Goal: Obtain resource: Download file/media

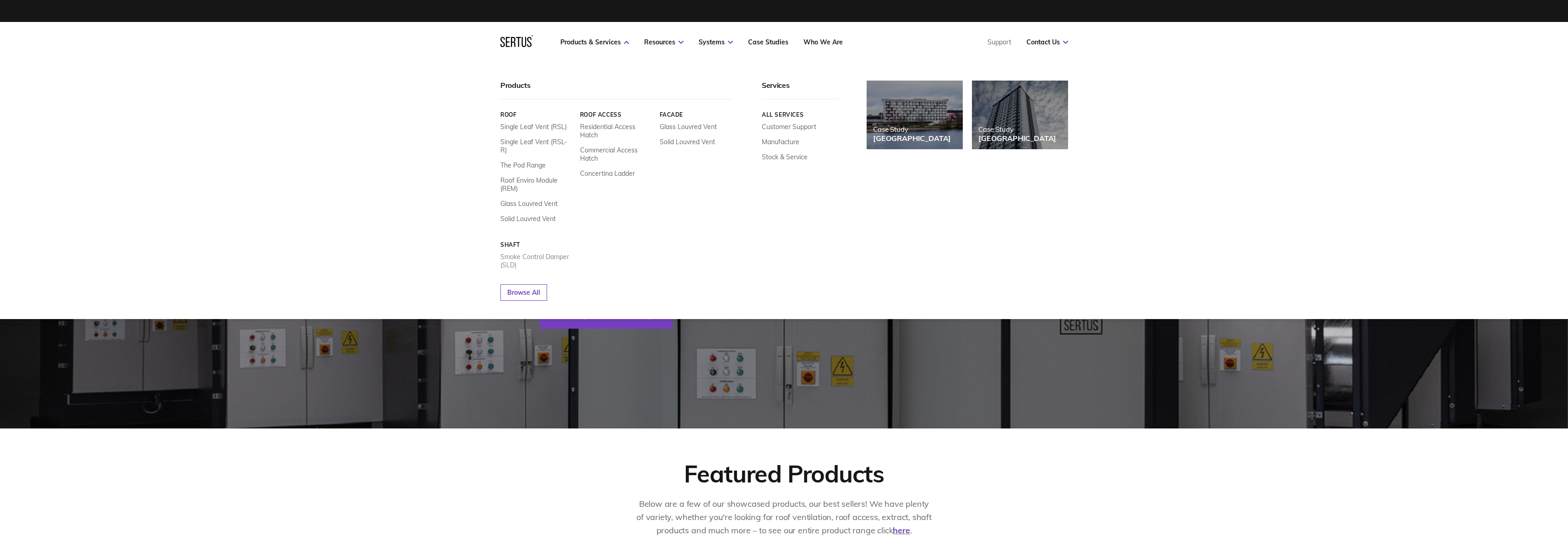
click at [542, 253] on link "Smoke Control Damper (SLD)" at bounding box center [537, 261] width 73 height 17
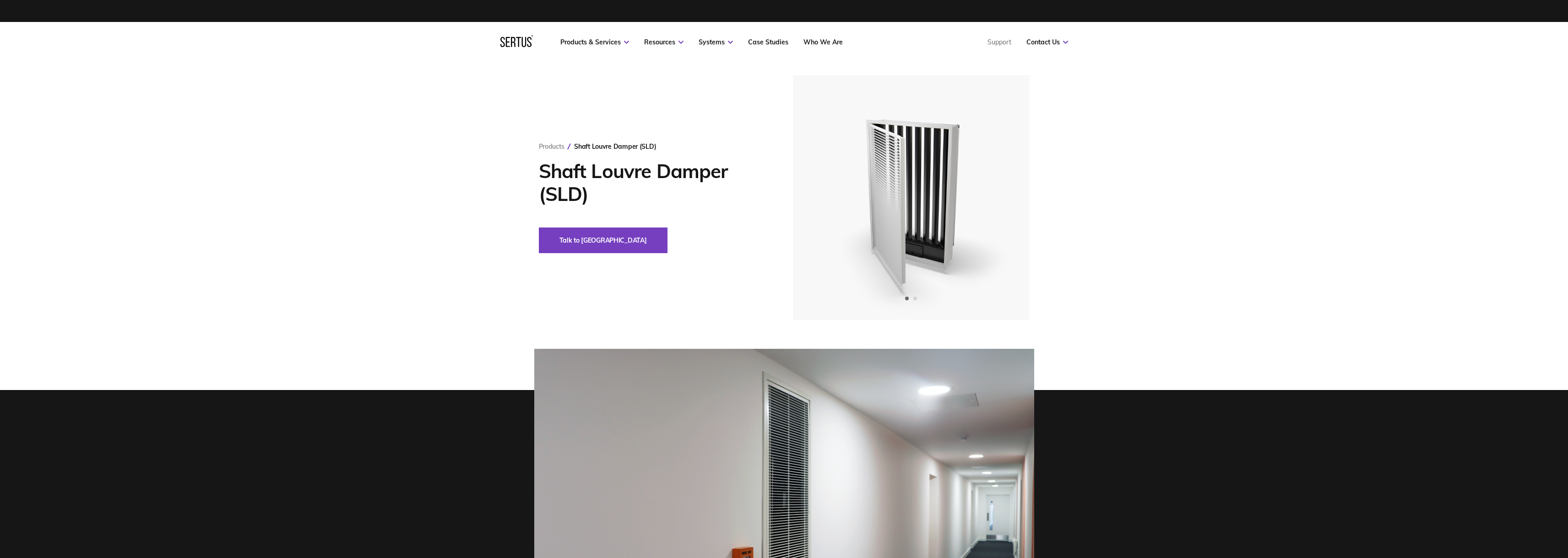
click at [482, 342] on div "Products Shaft Louvre Damper (SLD) Shaft Louvre Damper (SLD) Talk to us" at bounding box center [784, 392] width 1568 height 661
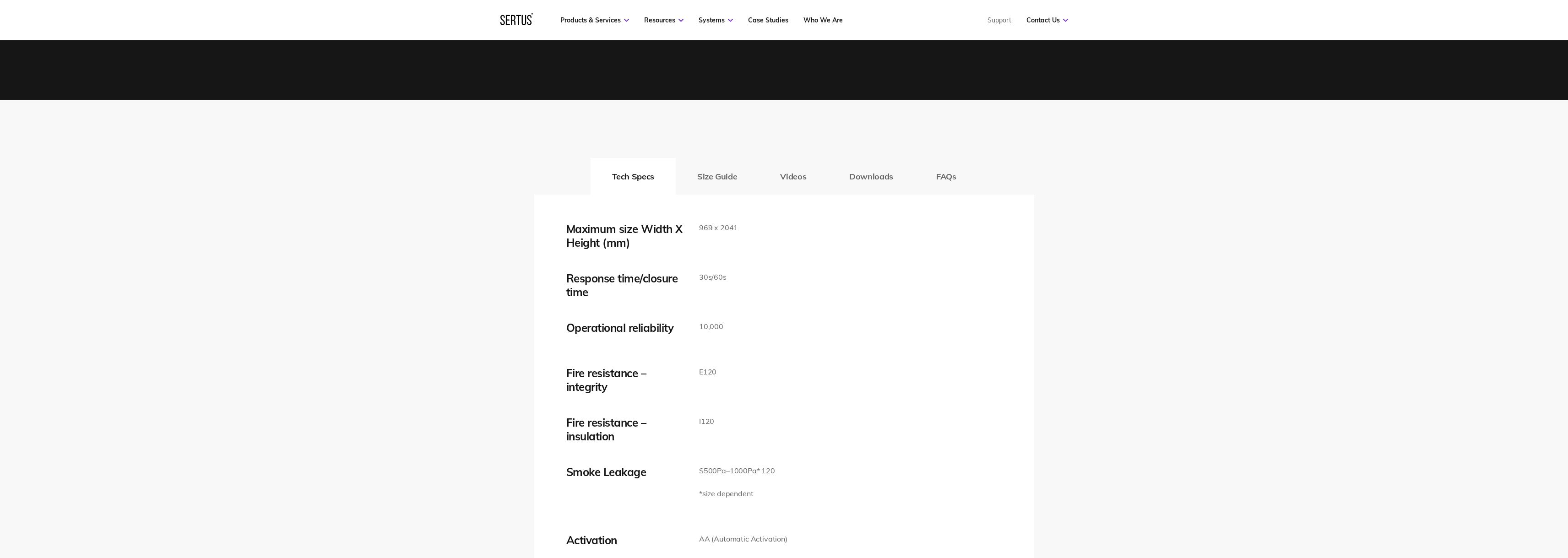
scroll to position [1374, 0]
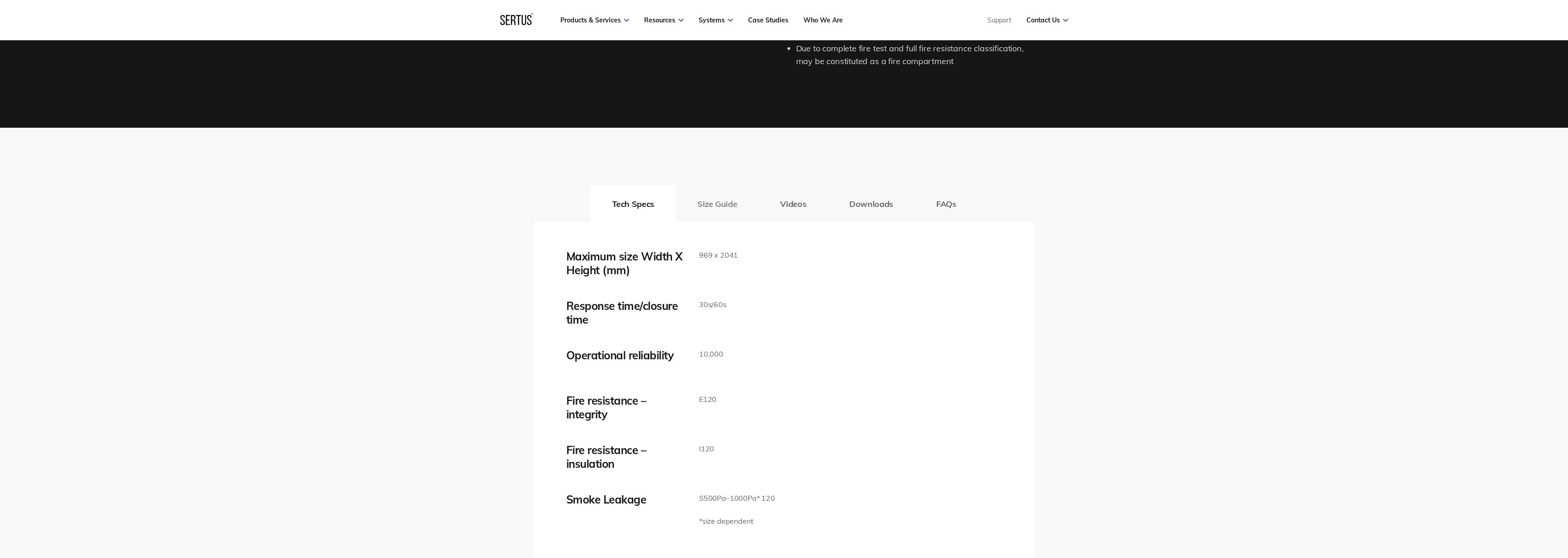
click at [721, 209] on button "Size Guide" at bounding box center [716, 204] width 82 height 37
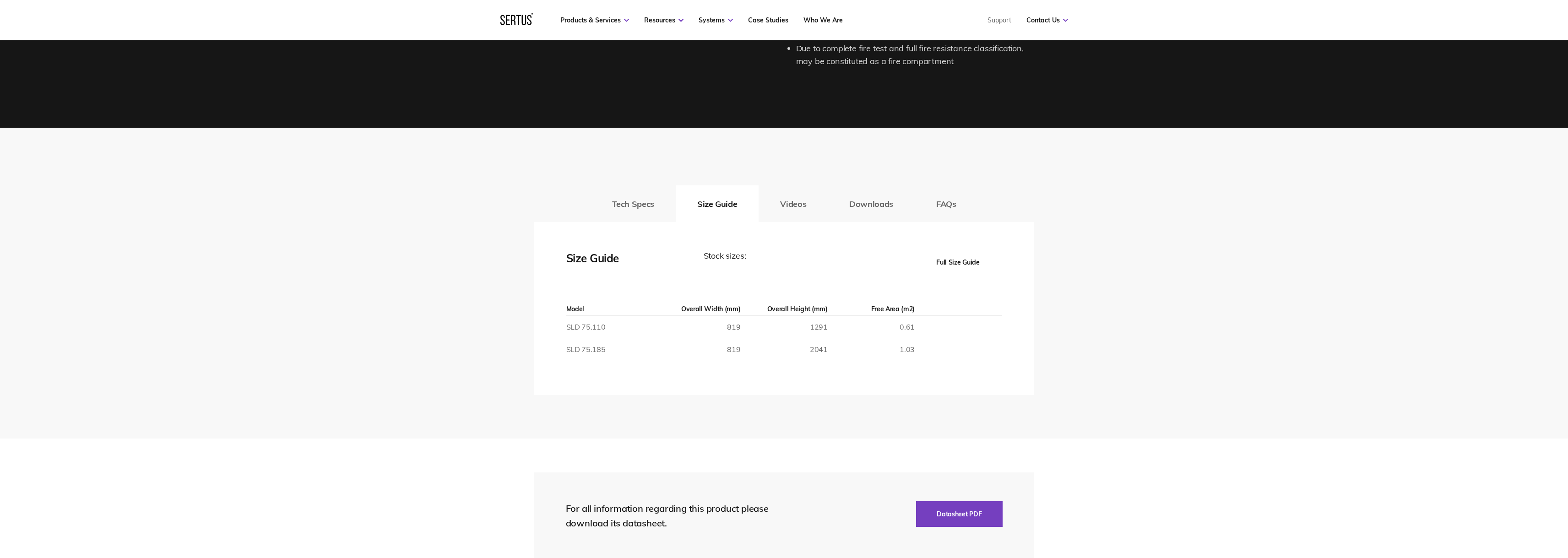
click at [477, 298] on div "Tech Specs Size Guide Videos Downloads FAQs Maximum size Width X Height (mm) 96…" at bounding box center [784, 283] width 1568 height 311
click at [787, 209] on button "Videos" at bounding box center [792, 204] width 70 height 37
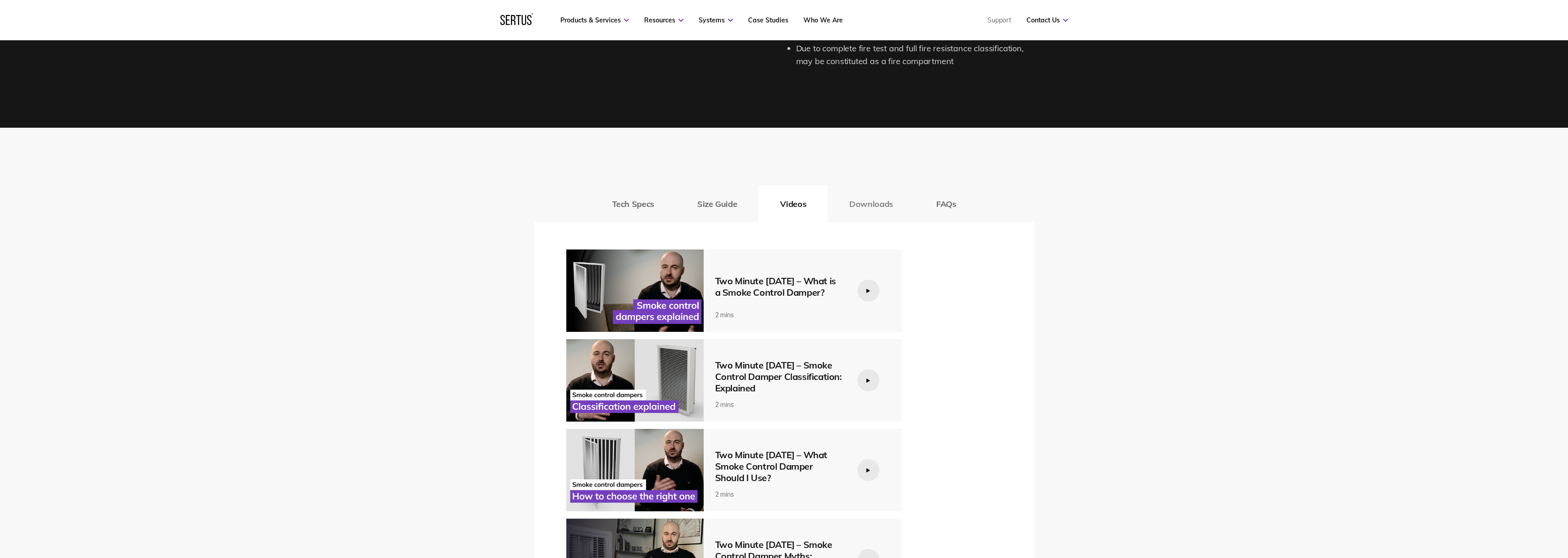
click at [873, 208] on button "Downloads" at bounding box center [871, 204] width 87 height 37
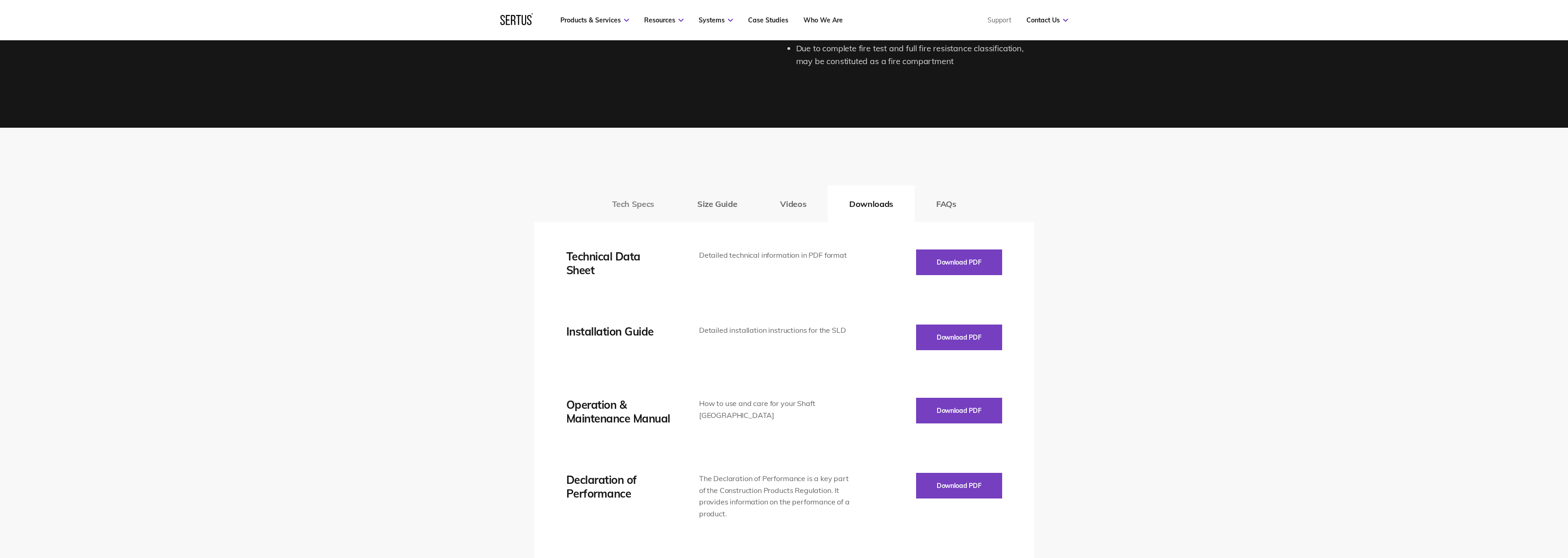
click at [626, 206] on button "Tech Specs" at bounding box center [633, 204] width 85 height 37
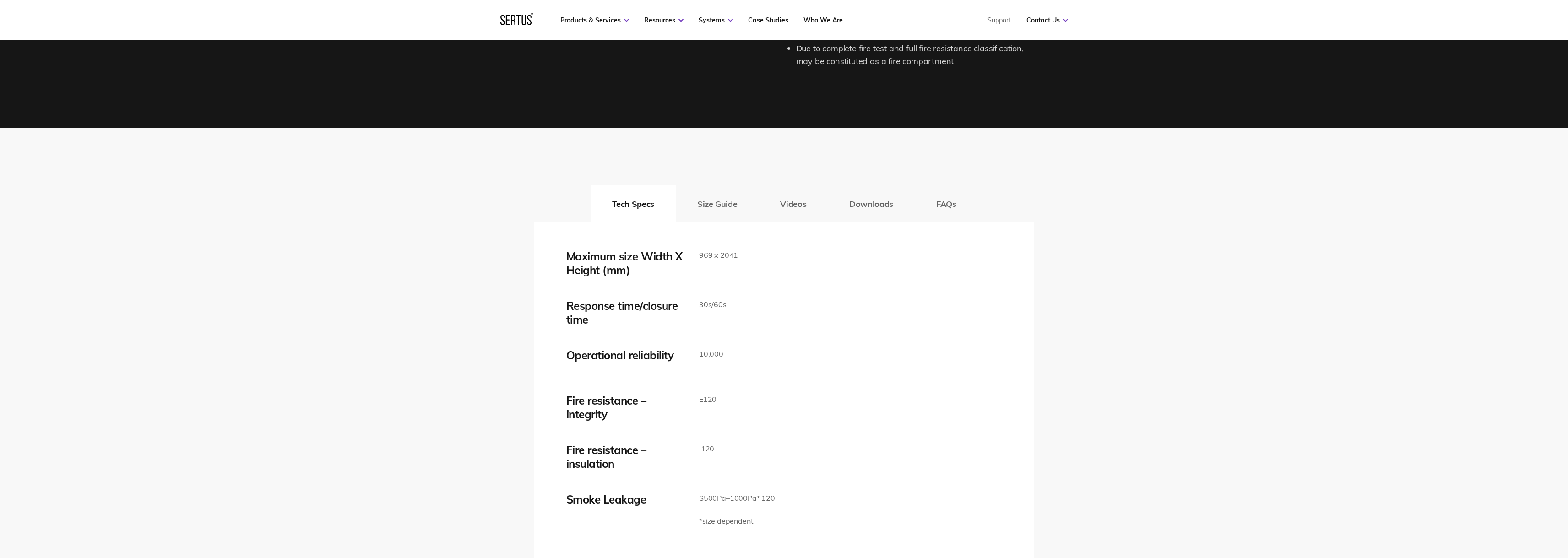
click at [921, 270] on div "Maximum size Width X Height (mm) 969 x 2041" at bounding box center [784, 263] width 436 height 28
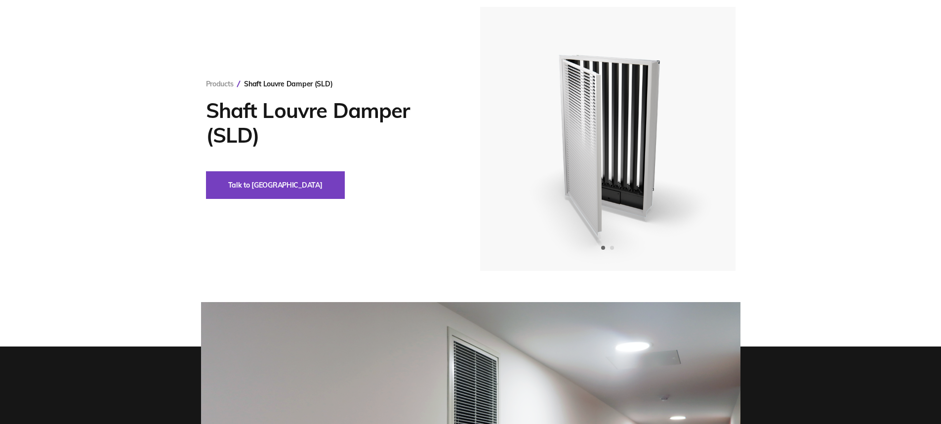
scroll to position [0, 0]
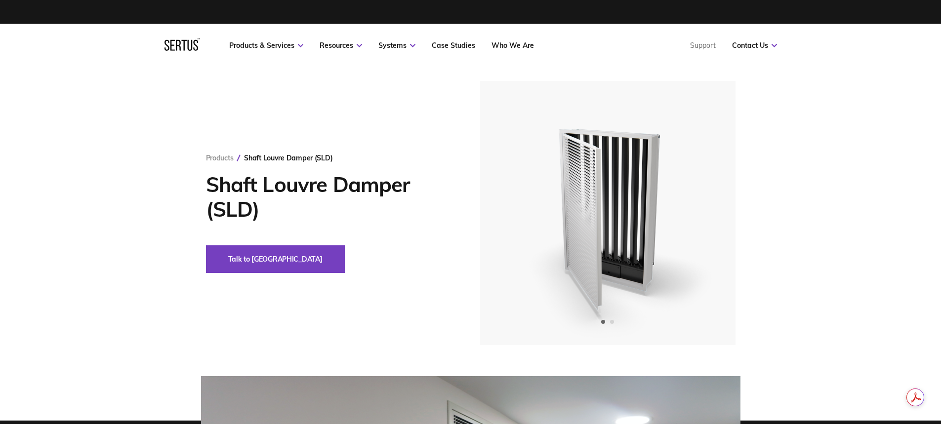
click at [337, 199] on h1 "Shaft Louvre Damper (SLD)" at bounding box center [328, 196] width 245 height 49
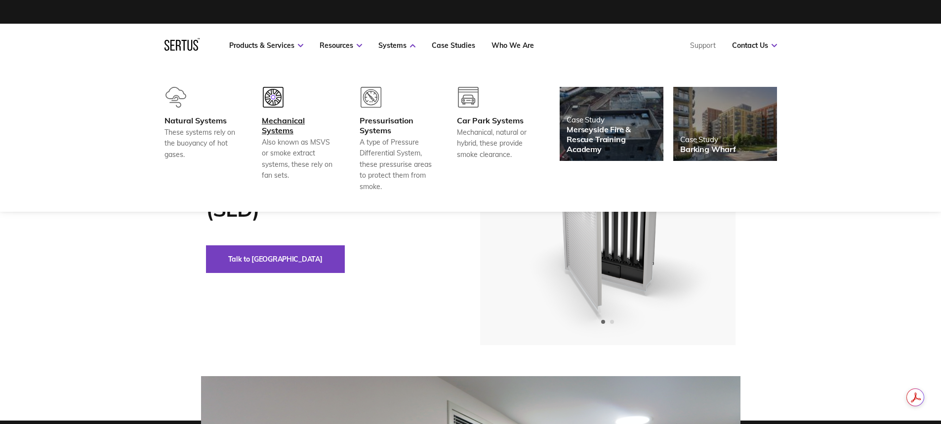
click at [296, 117] on div "Mechanical Systems" at bounding box center [298, 126] width 73 height 20
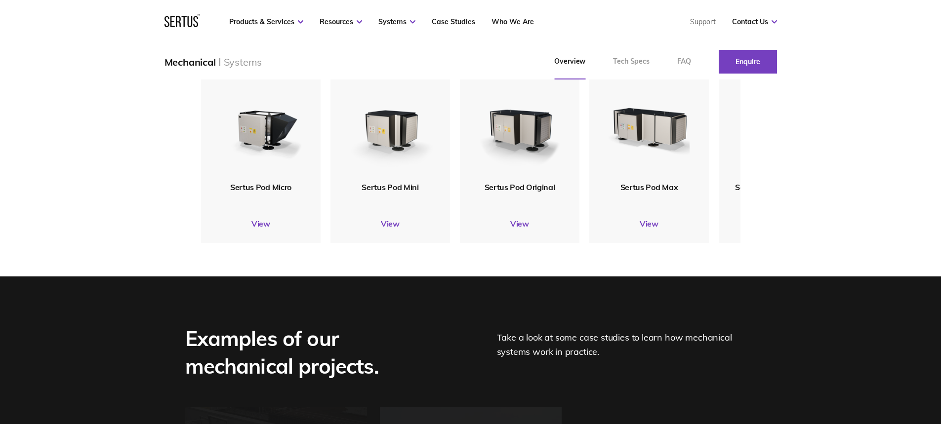
scroll to position [1334, 0]
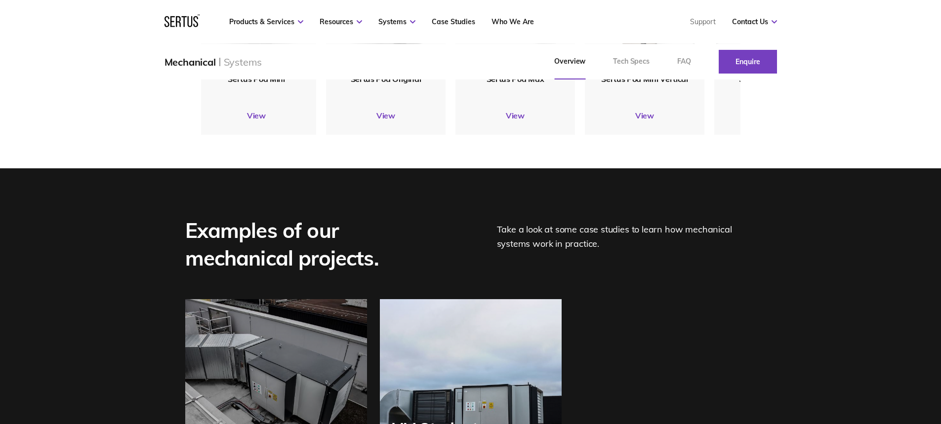
click at [585, 134] on div "Sertus Pod Mini Vertical View" at bounding box center [645, 48] width 120 height 173
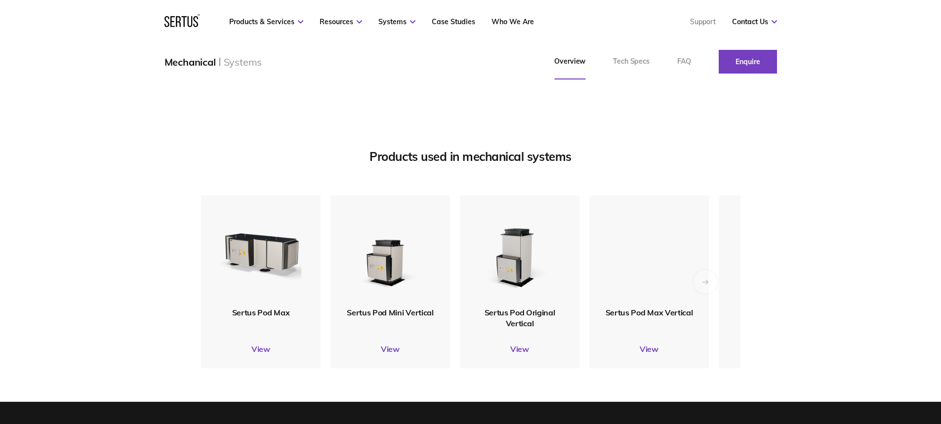
scroll to position [547, 0]
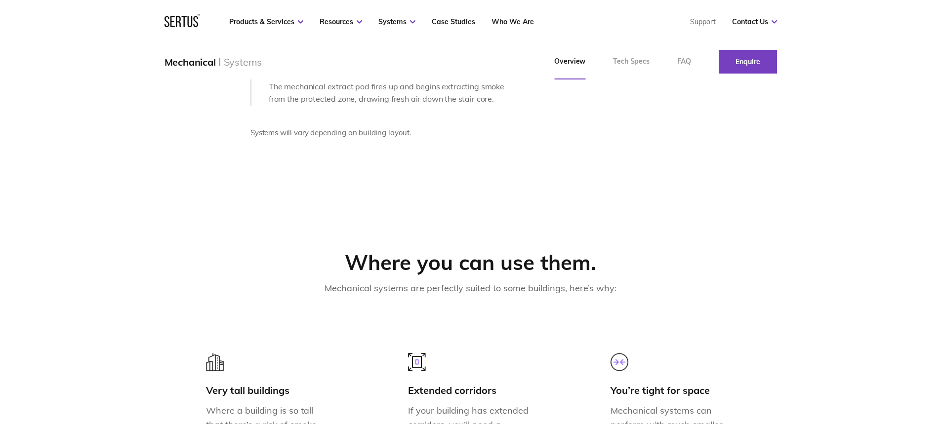
drag, startPoint x: 641, startPoint y: 251, endPoint x: 641, endPoint y: 146, distance: 105.2
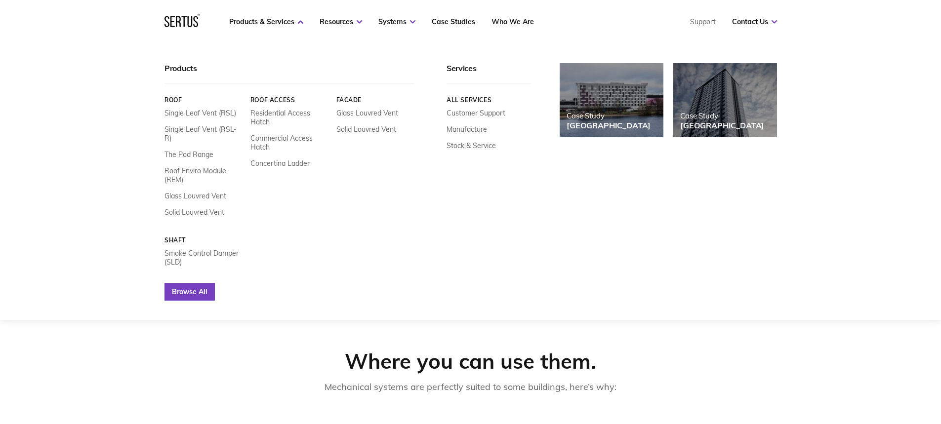
click at [188, 285] on link "Browse All" at bounding box center [189, 292] width 50 height 18
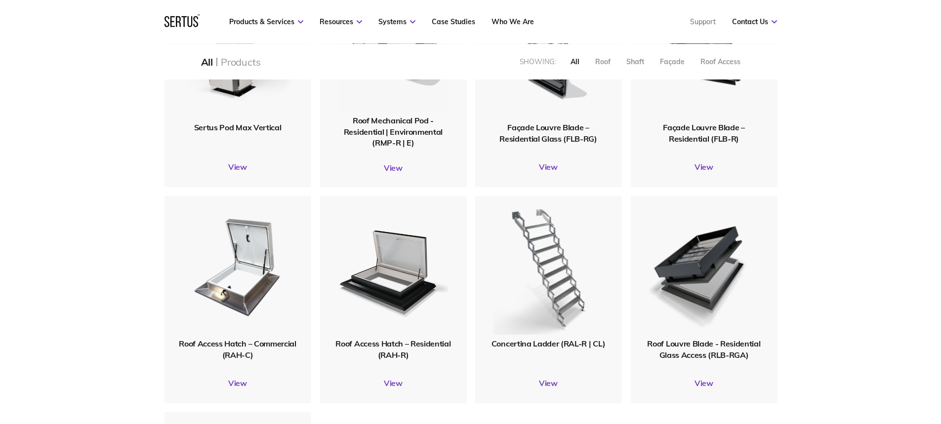
scroll to position [988, 0]
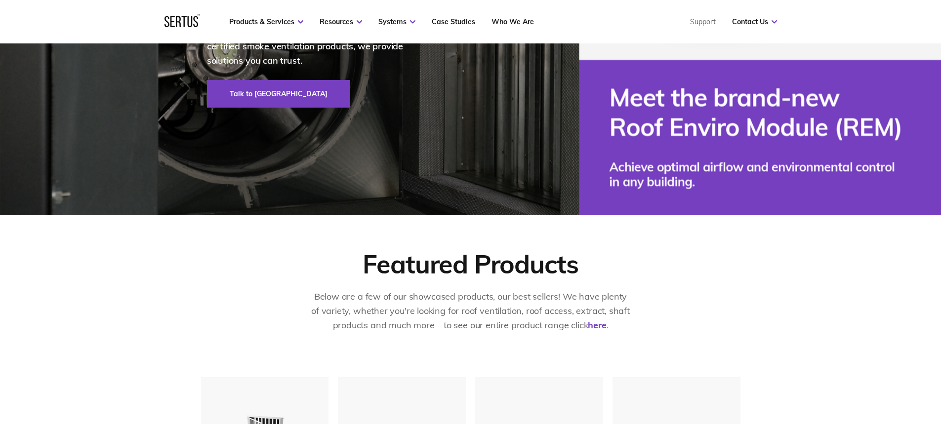
scroll to position [494, 0]
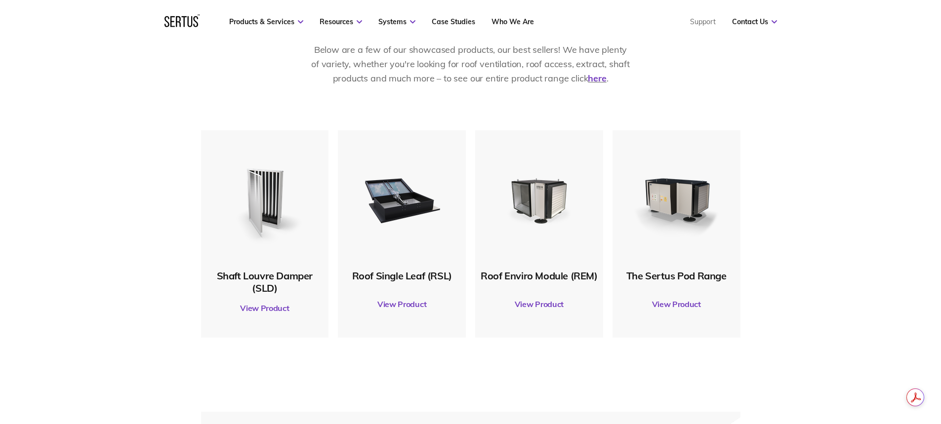
click at [256, 308] on link "View Product" at bounding box center [265, 308] width 118 height 28
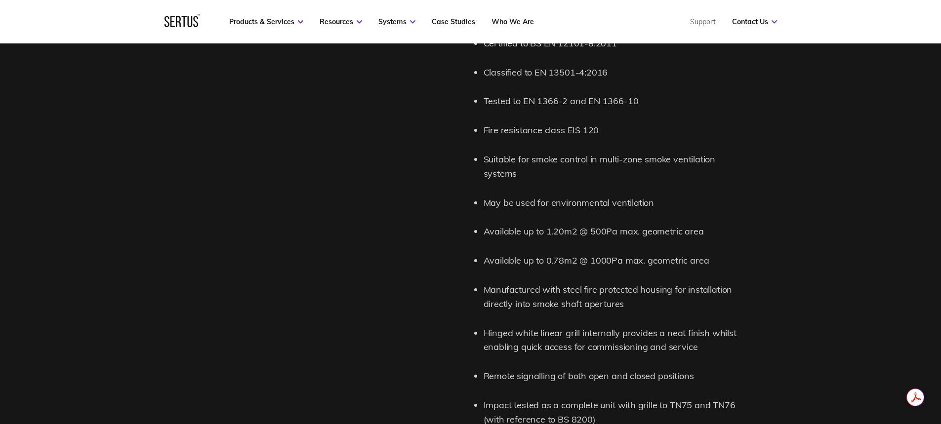
scroll to position [1087, 0]
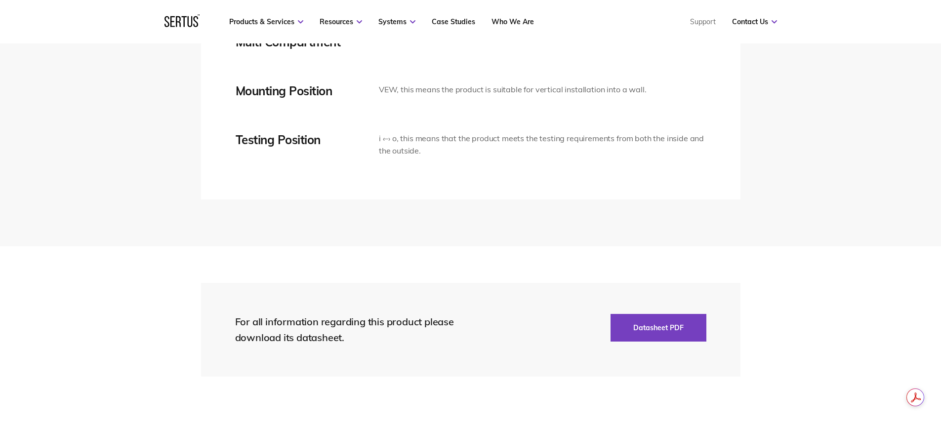
drag, startPoint x: 480, startPoint y: 214, endPoint x: 461, endPoint y: 346, distance: 132.7
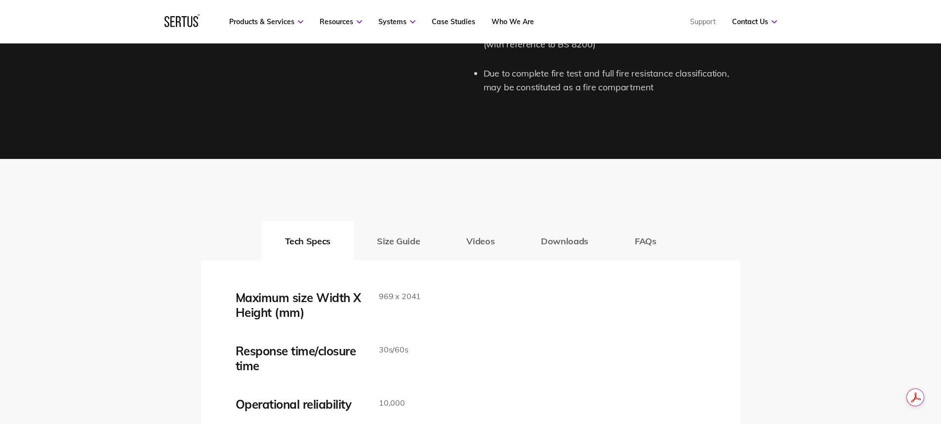
scroll to position [1457, 0]
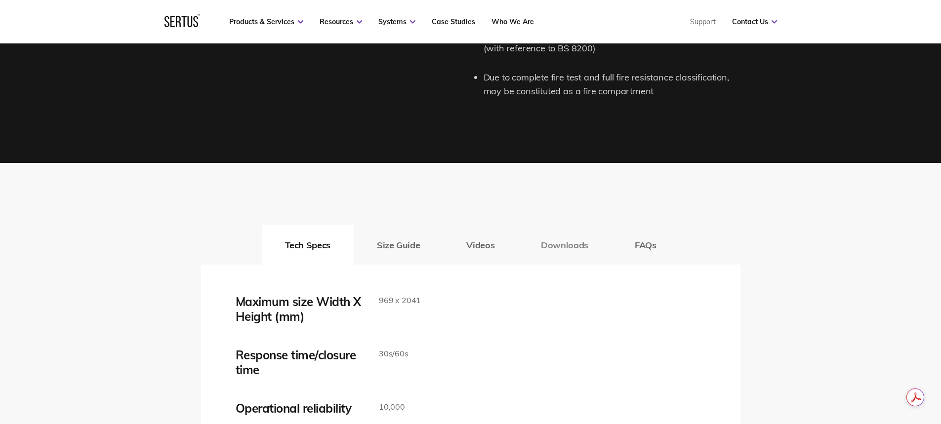
click at [559, 240] on button "Downloads" at bounding box center [565, 245] width 94 height 40
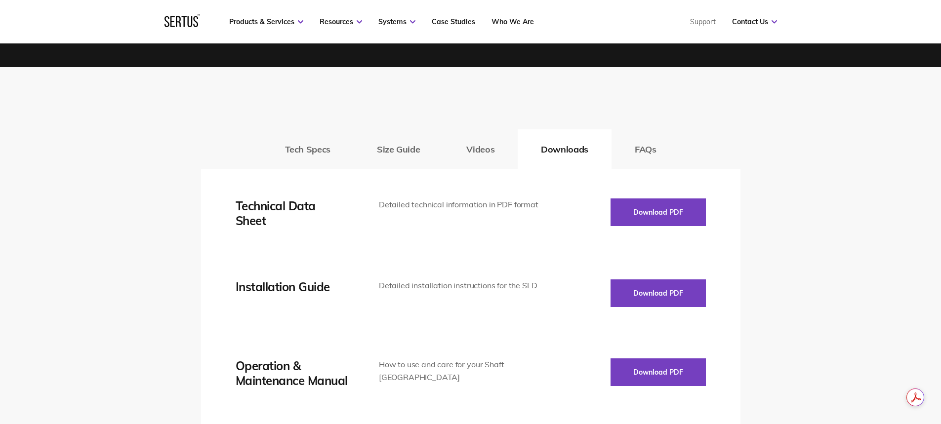
scroll to position [1555, 0]
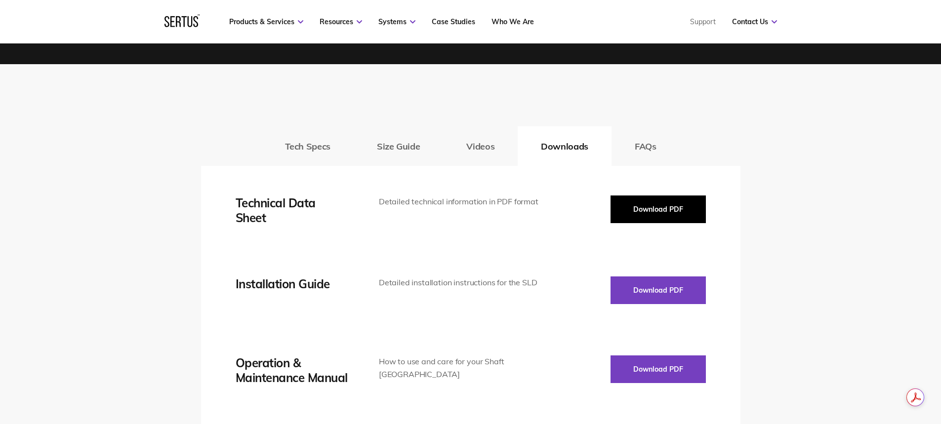
click at [672, 216] on button "Download PDF" at bounding box center [658, 210] width 95 height 28
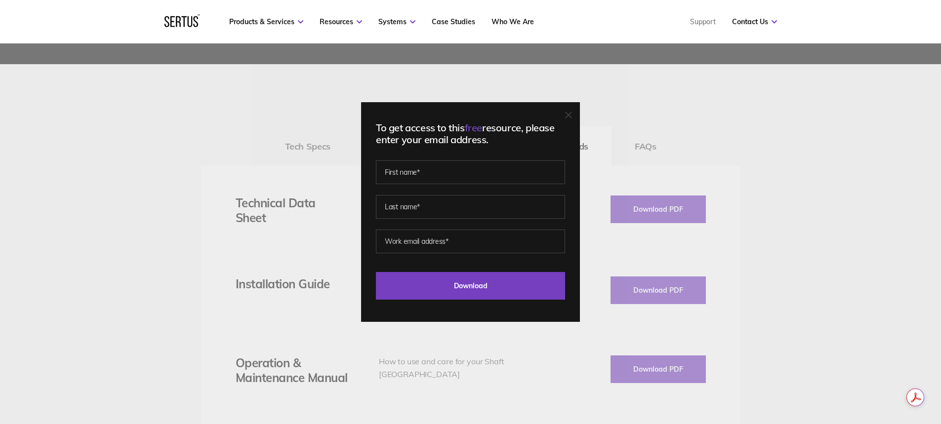
click at [687, 114] on div "To get access to this free resource, please enter your email address. Last Down…" at bounding box center [470, 212] width 941 height 424
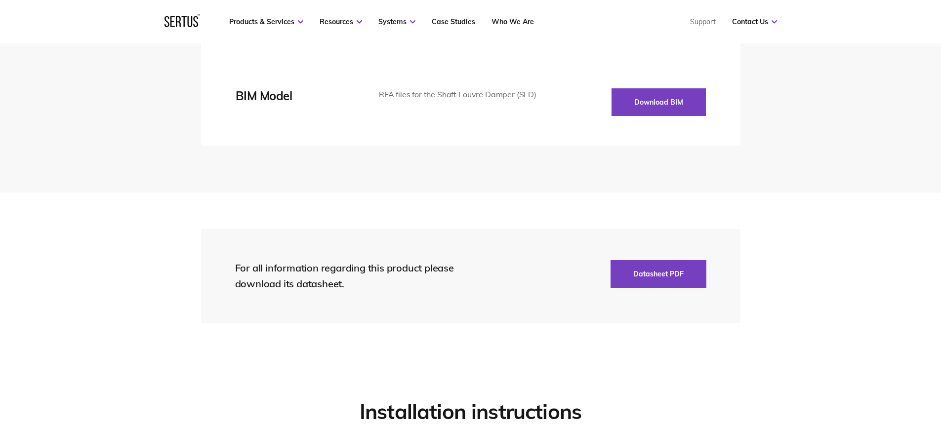
scroll to position [2296, 0]
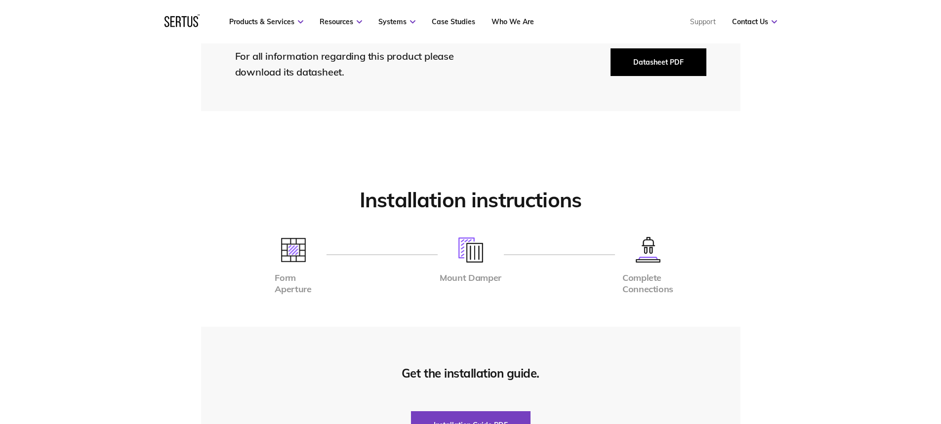
click at [675, 50] on button "Datasheet PDF" at bounding box center [659, 62] width 96 height 28
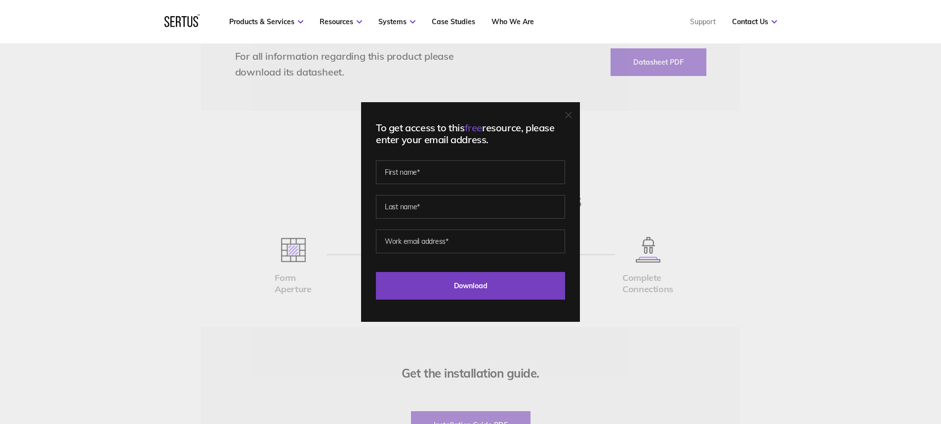
click at [718, 119] on div "To get access to this free resource, please enter your email address. Last Down…" at bounding box center [470, 212] width 941 height 424
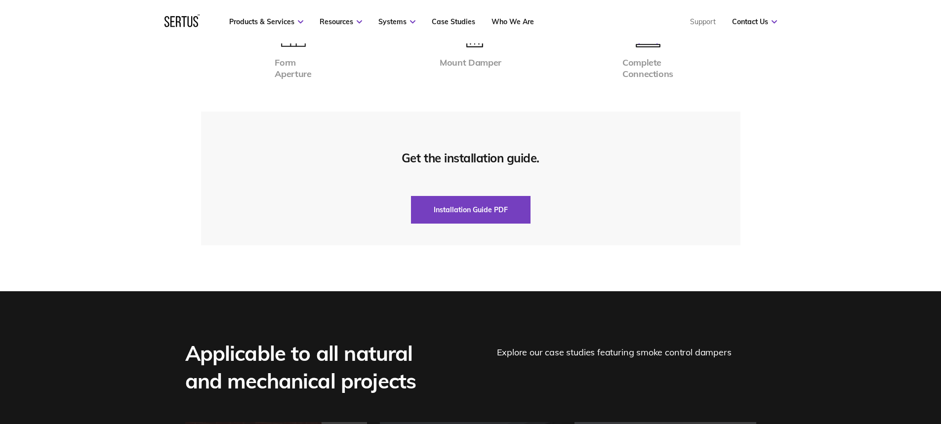
scroll to position [2543, 0]
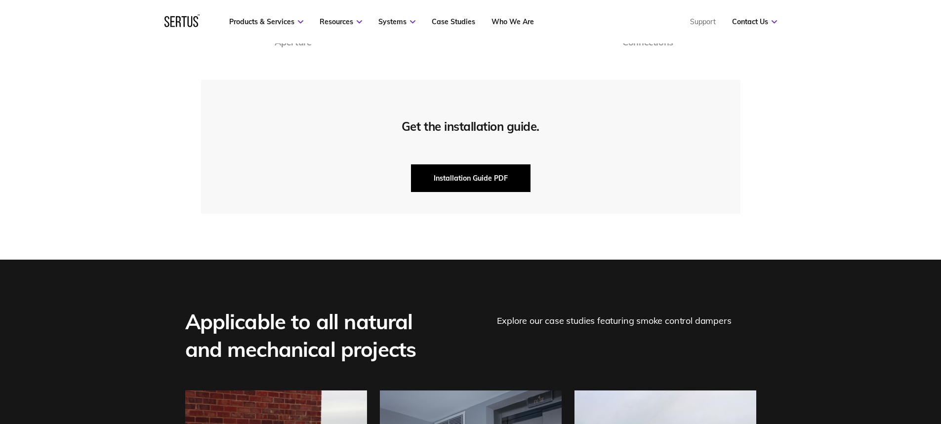
click at [503, 165] on button "Installation Guide PDF" at bounding box center [471, 178] width 120 height 28
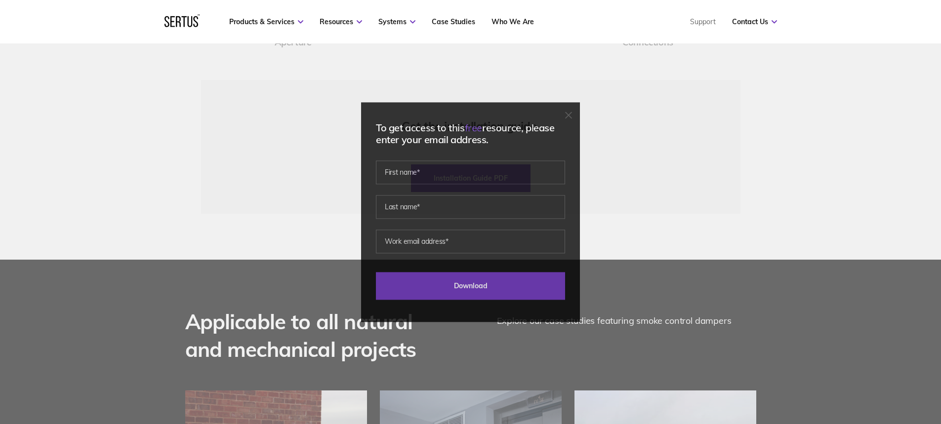
click at [763, 131] on div "To get access to this free resource, please enter your email address. Last Down…" at bounding box center [470, 212] width 941 height 424
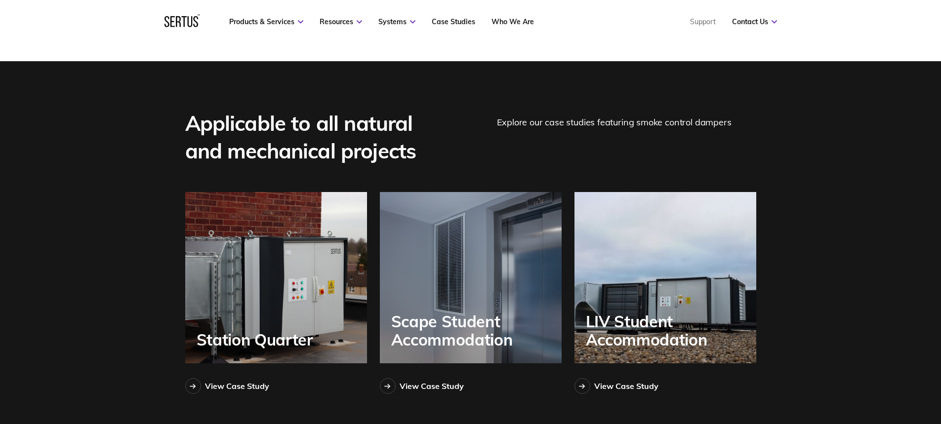
scroll to position [2741, 0]
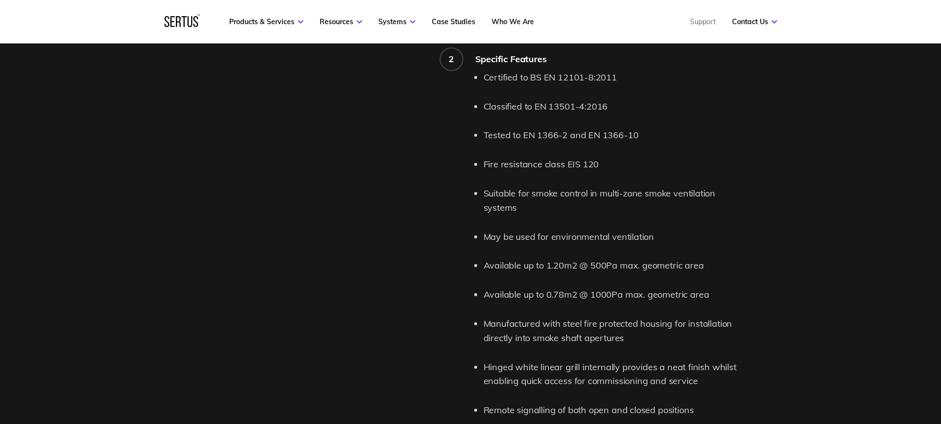
scroll to position [1037, 0]
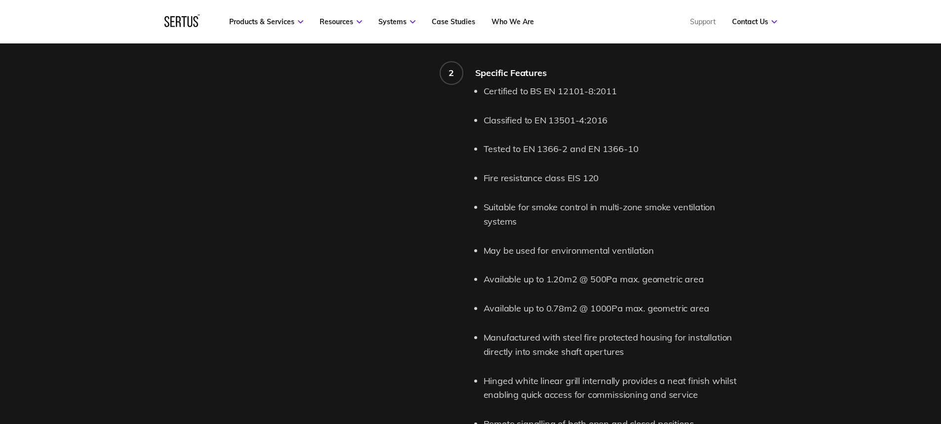
click at [195, 58] on div "Product features and details. 1 Shaft Louvre Damper Description Shaft Louvre Da…" at bounding box center [470, 146] width 579 height 773
